Goal: Navigation & Orientation: Locate item on page

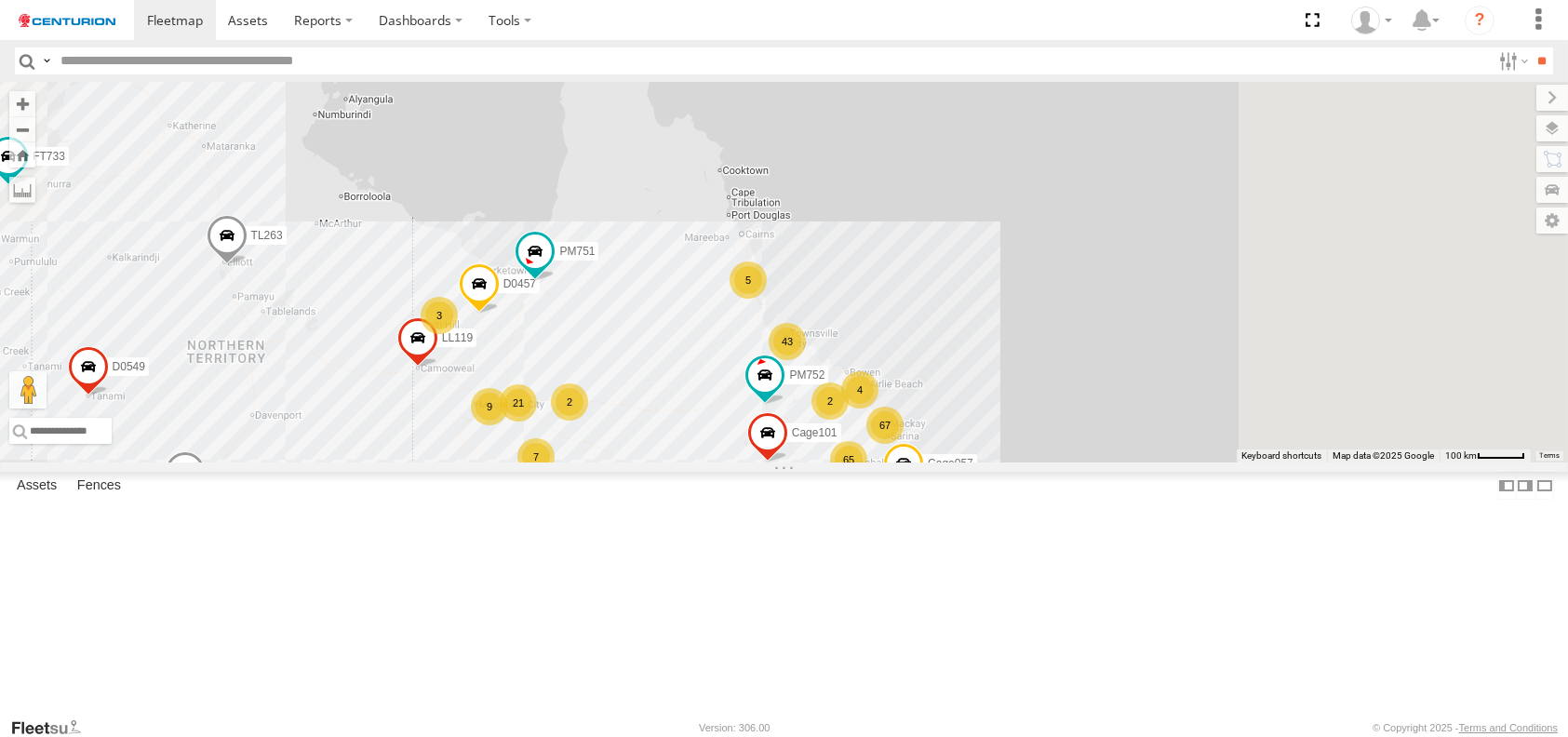
drag, startPoint x: 1150, startPoint y: 309, endPoint x: 733, endPoint y: 695, distance: 568.2
click at [734, 463] on div "F0512 PM850 TL263 D0557 PM706 FT733 FT696 PM752 F0481 MV283 D0545 PM755 F0261 F…" at bounding box center [784, 272] width 1568 height 380
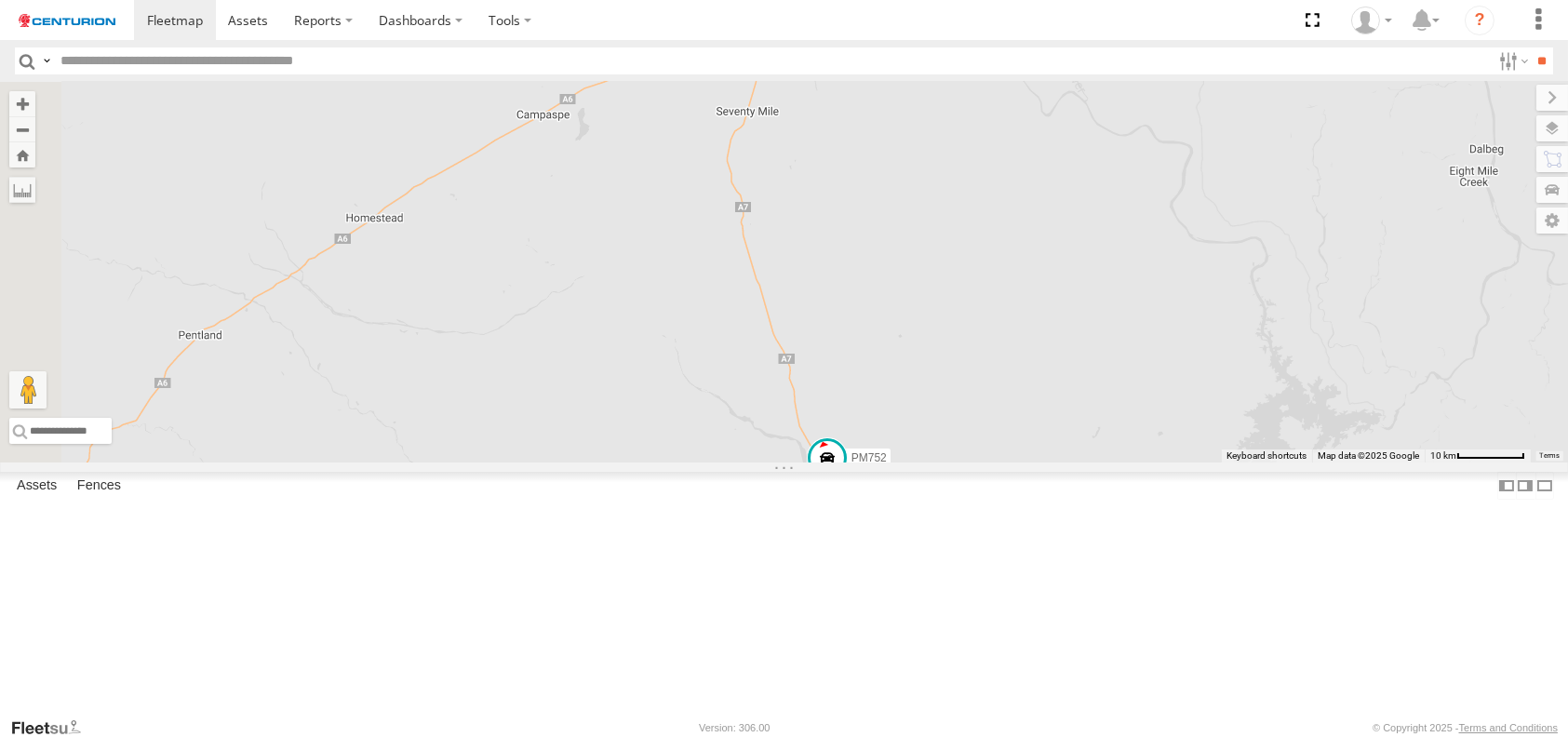
drag, startPoint x: 731, startPoint y: 582, endPoint x: 1112, endPoint y: 468, distance: 397.7
click at [1112, 463] on div "F0512 PM850 TL263 D0557 PM706 FT733 FT696 PM752 F0481 MV283 D0545 PM755 F0261 F…" at bounding box center [784, 272] width 1568 height 380
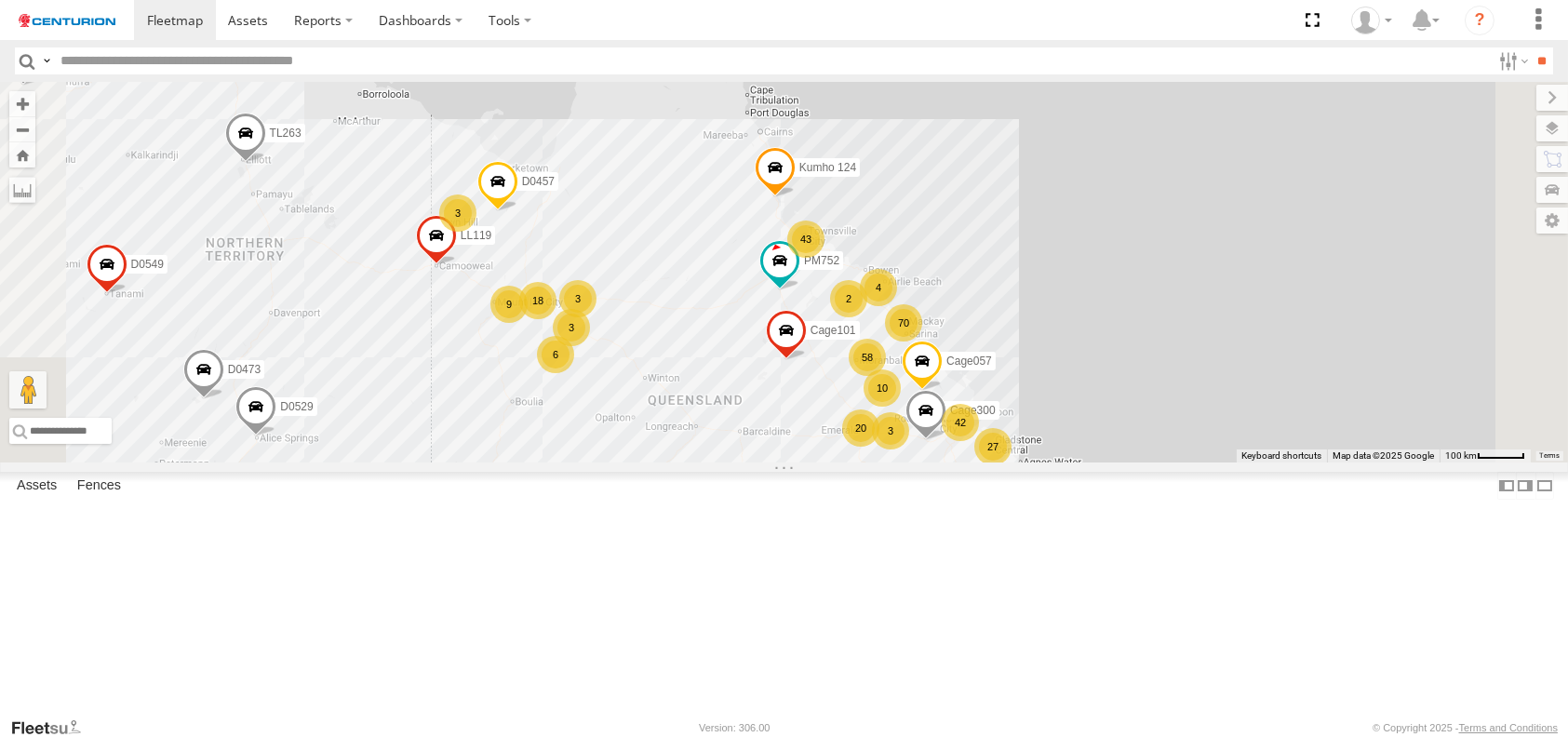
drag, startPoint x: 1066, startPoint y: 318, endPoint x: 980, endPoint y: 640, distance: 333.3
click at [980, 463] on div "F0512 PM850 TL263 PM706 FT733 F0481 MV283 D0545 PM755 F0261 FT724 F0262 FT732 C…" at bounding box center [784, 272] width 1568 height 380
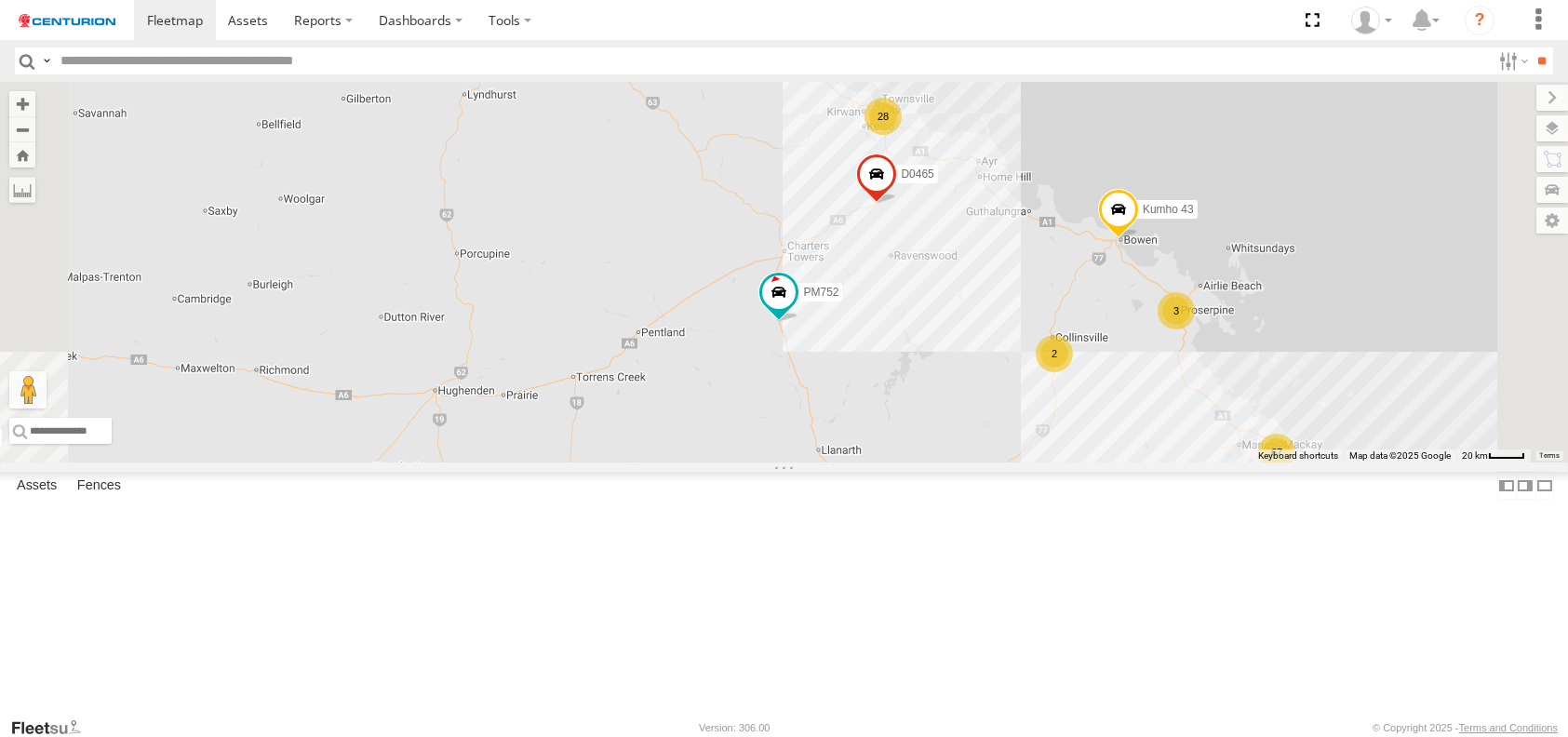
drag, startPoint x: 1003, startPoint y: 384, endPoint x: 957, endPoint y: 612, distance: 232.6
click at [957, 463] on div "F0512 PM850 TL263 PM706 FT733 F0481 MV283 D0545 PM755 F0261 FT724 F0262 FT732 C…" at bounding box center [784, 272] width 1568 height 380
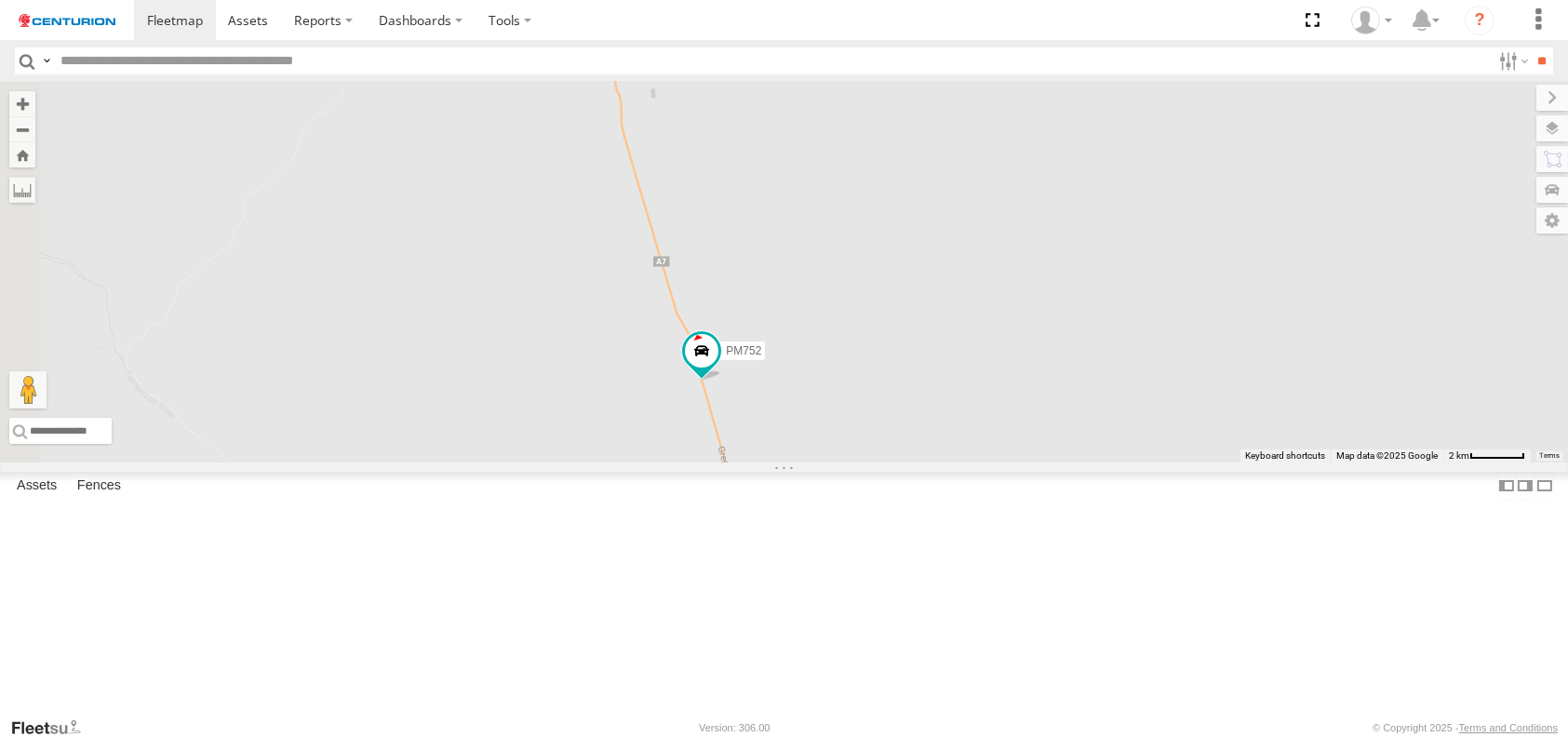
drag, startPoint x: 695, startPoint y: 567, endPoint x: 928, endPoint y: 619, distance: 238.7
click at [928, 463] on div "F0512 PM850 TL263 PM706 FT733 F0481 MV283 D0545 PM755 F0261 FT724 F0262 FT732 C…" at bounding box center [784, 272] width 1568 height 380
drag, startPoint x: 804, startPoint y: 412, endPoint x: 868, endPoint y: 705, distance: 299.9
click at [868, 463] on div "F0512 PM850 TL263 PM706 FT733 F0481 MV283 D0545 PM755 F0261 FT724 F0262 FT732 C…" at bounding box center [784, 272] width 1568 height 380
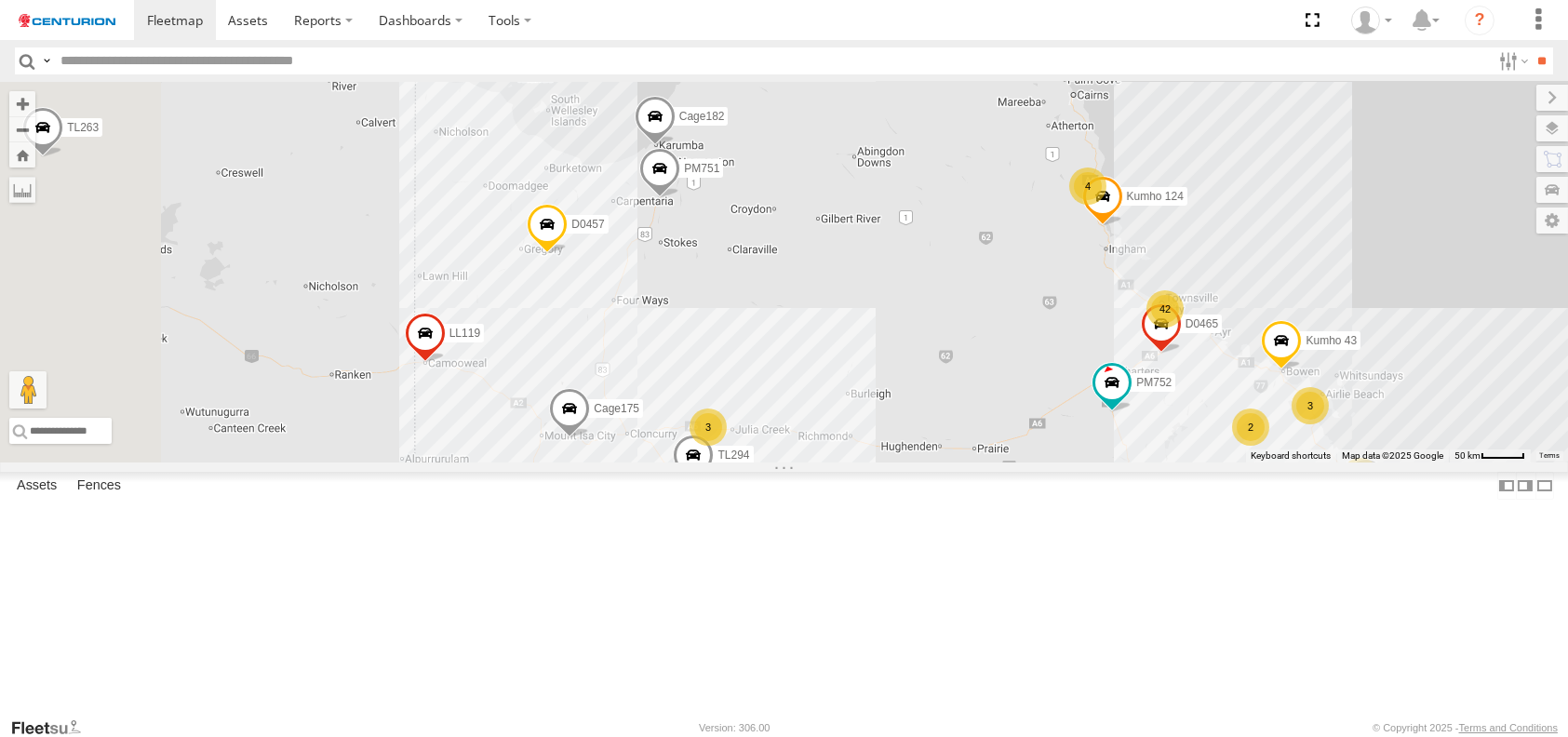
drag, startPoint x: 595, startPoint y: 567, endPoint x: 1077, endPoint y: 425, distance: 502.5
click at [1077, 425] on div "F0512 PM850 TL263 PM706 FT733 F0481 MV283 D0545 PM755 F0261 FT724 F0262 FT732 C…" at bounding box center [784, 272] width 1568 height 380
click at [680, 198] on span at bounding box center [660, 172] width 41 height 50
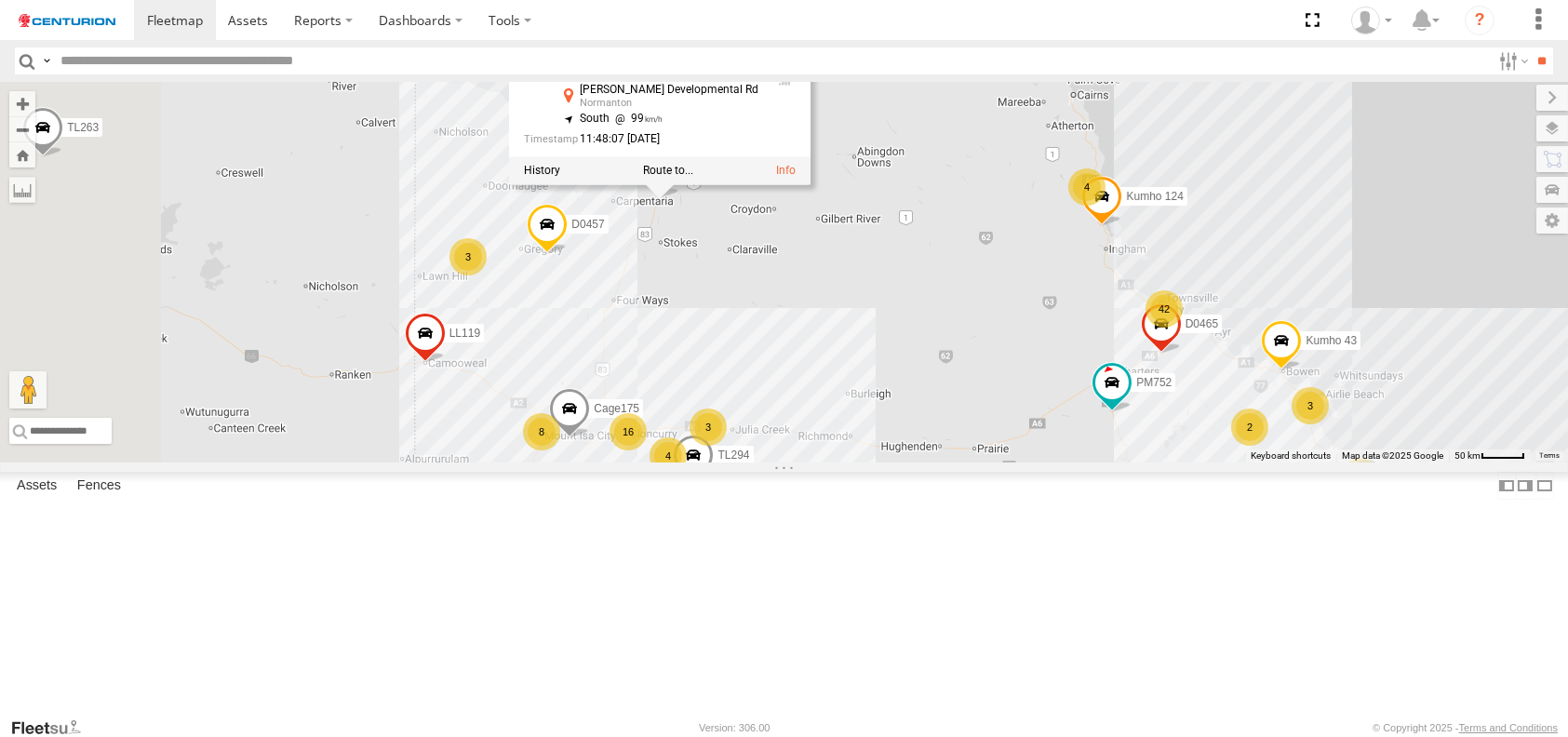
click at [1055, 404] on div "F0512 PM850 TL263 PM706 FT733 F0481 MV283 D0545 PM755 F0261 FT724 F0262 FT732 C…" at bounding box center [784, 272] width 1568 height 380
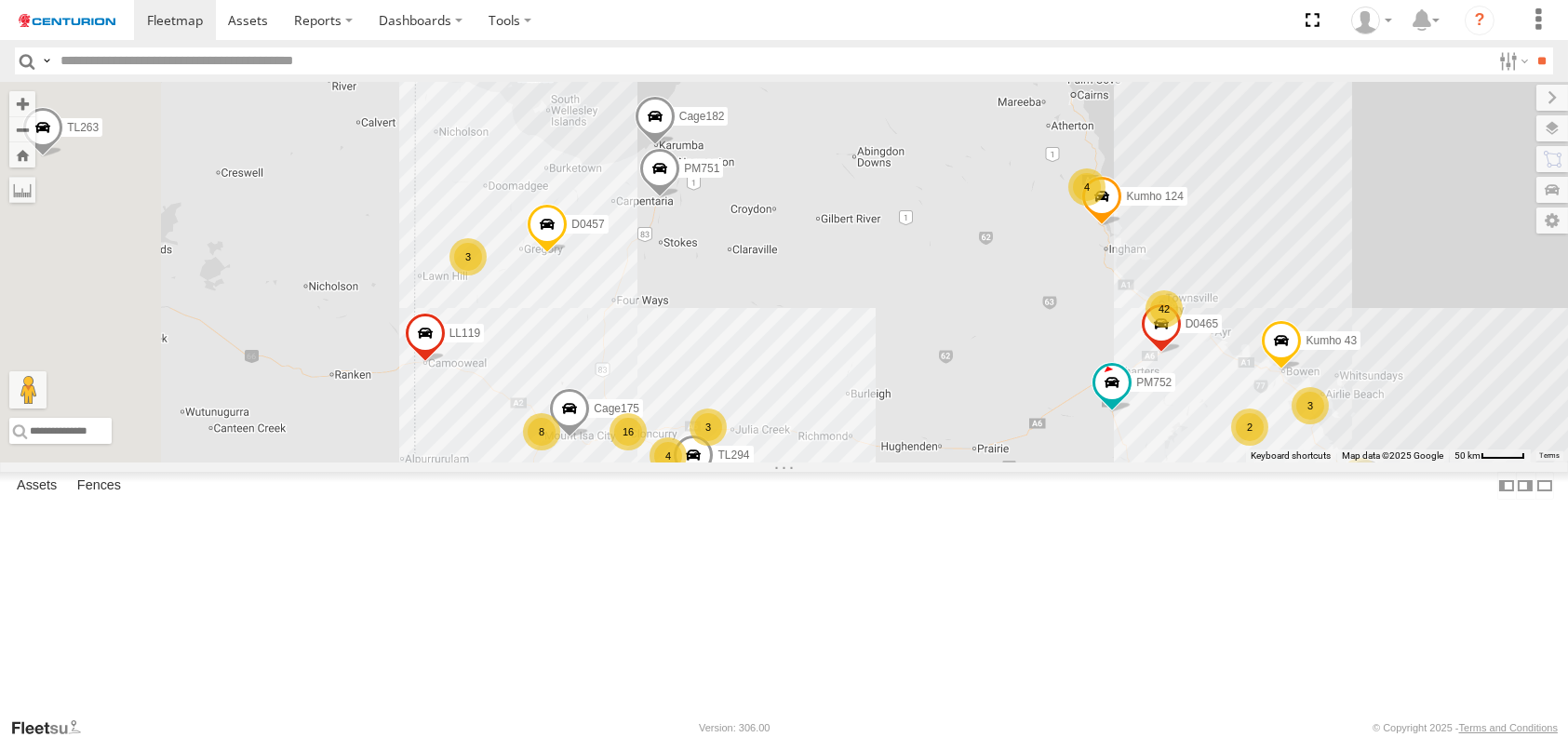
click at [487, 275] on div "3" at bounding box center [468, 257] width 37 height 37
